Goal: Navigation & Orientation: Go to known website

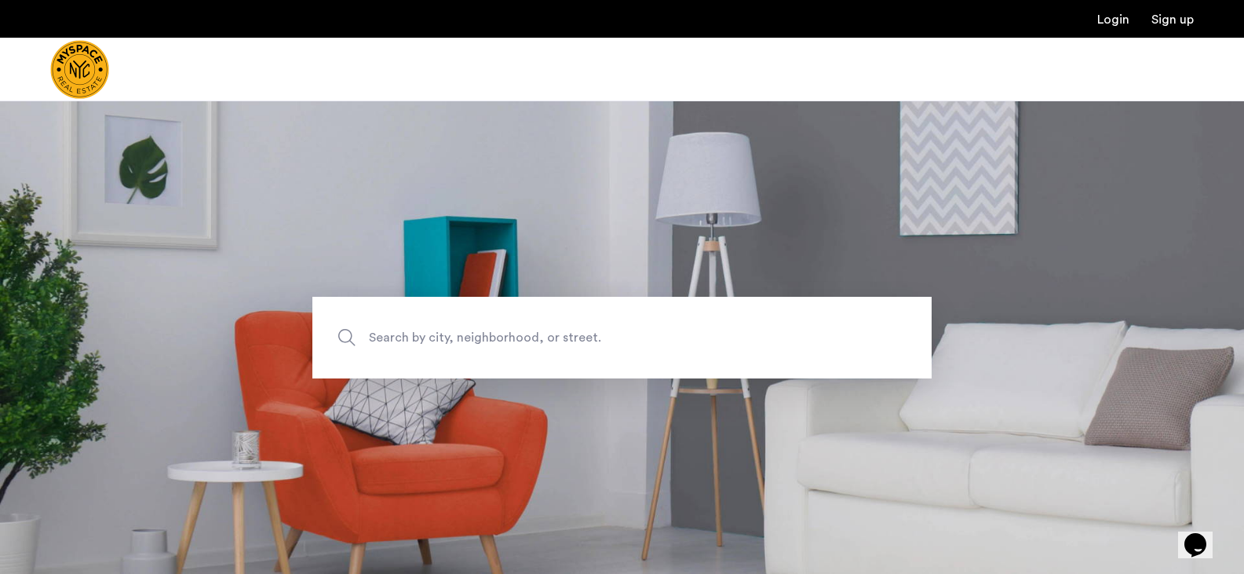
click at [1108, 23] on link "Login" at bounding box center [1114, 19] width 32 height 13
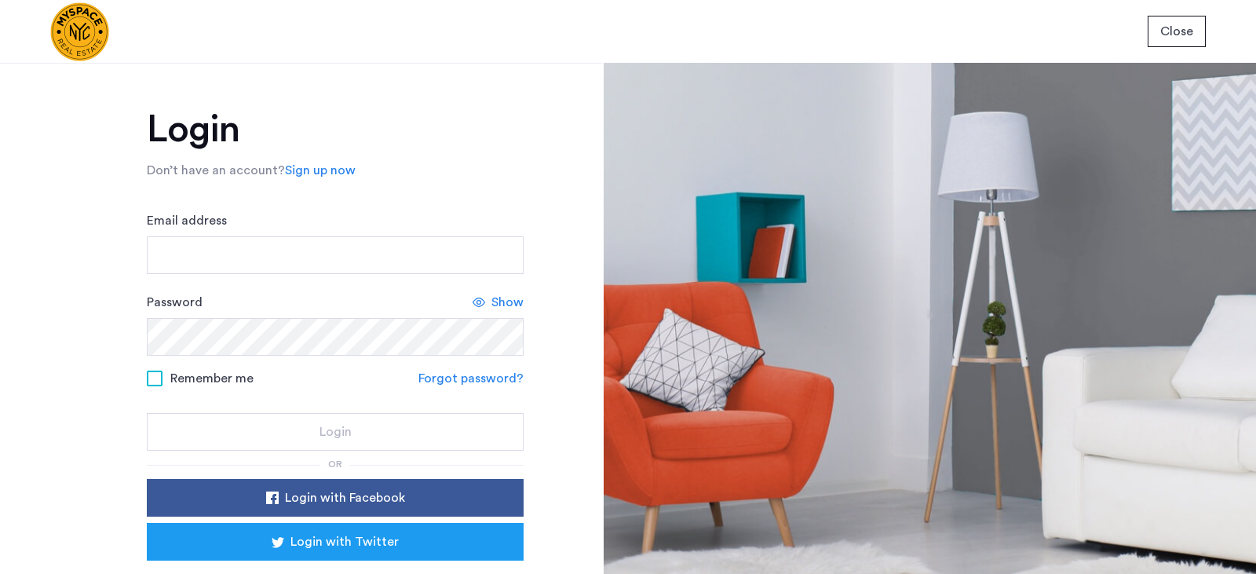
click at [1175, 25] on span "Close" at bounding box center [1176, 31] width 33 height 19
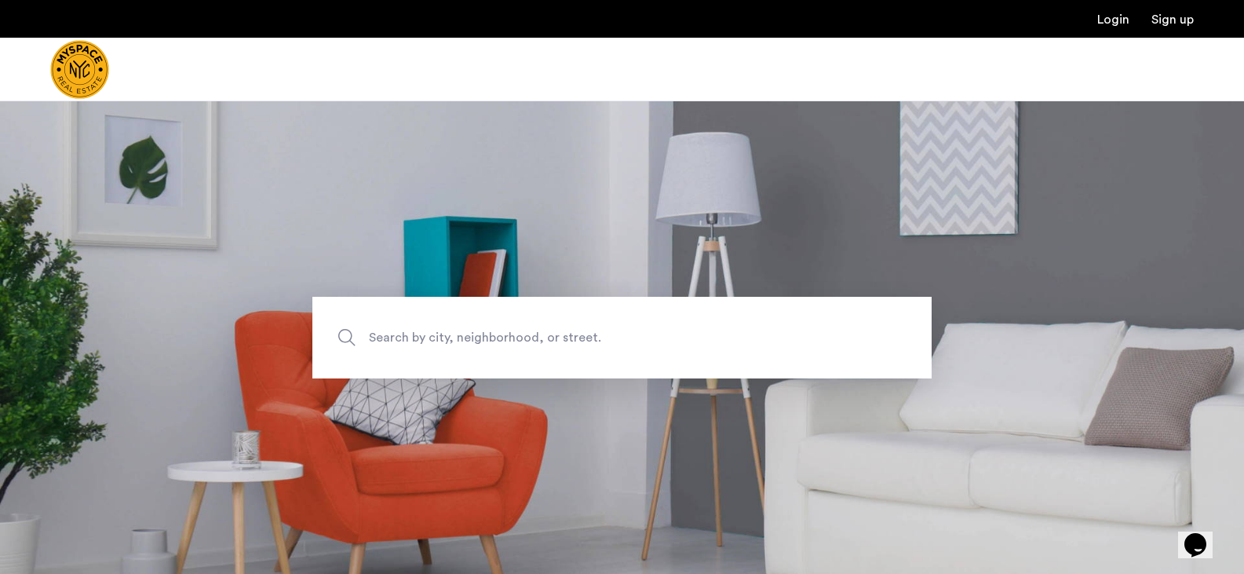
scroll to position [228, 0]
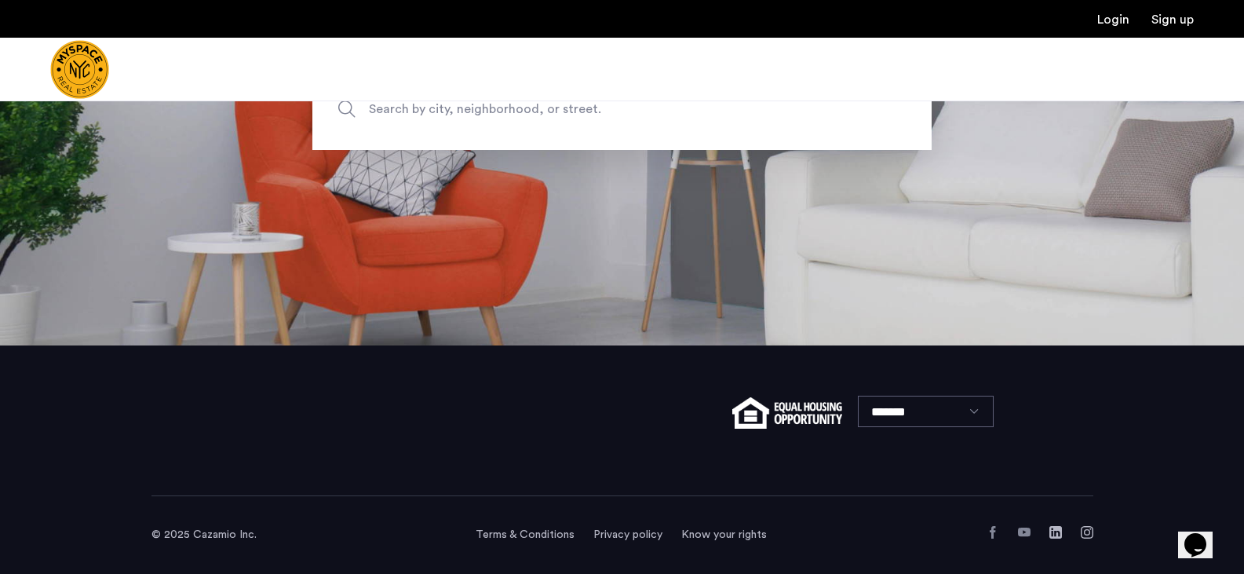
click at [96, 70] on img "Cazamio Logo" at bounding box center [79, 69] width 59 height 59
